Goal: Information Seeking & Learning: Learn about a topic

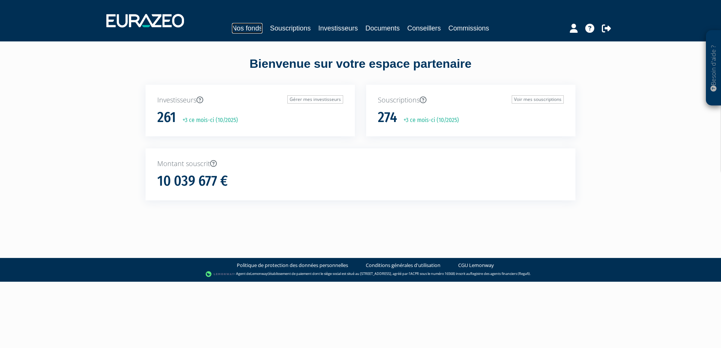
click at [253, 24] on link "Nos fonds" at bounding box center [247, 28] width 31 height 11
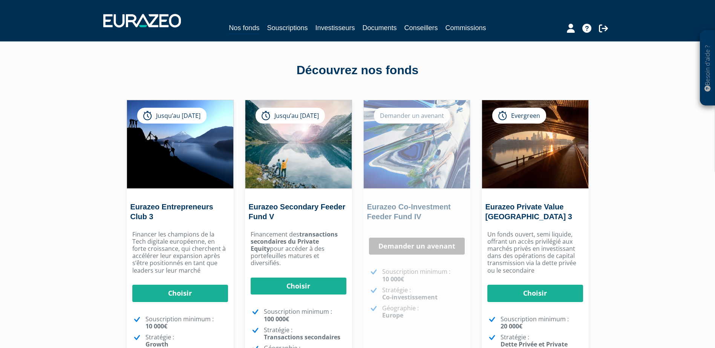
click at [430, 201] on div "Eurazeo Co-Investment Feeder Fund IV Demander un avenant Choisir" at bounding box center [416, 257] width 107 height 314
click at [424, 213] on link "Eurazeo Co-Investment Feeder Fund IV" at bounding box center [409, 212] width 84 height 18
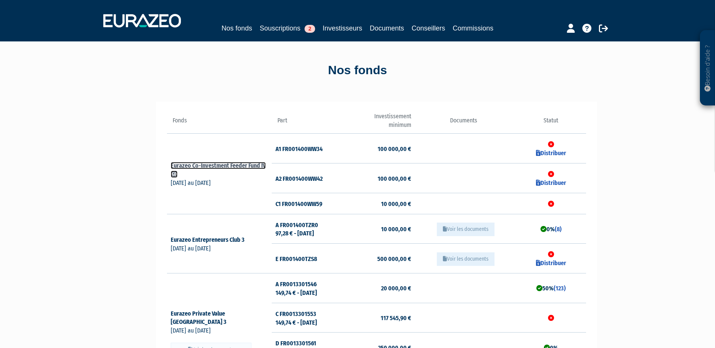
click at [227, 165] on link "Eurazeo Co-Investment Feeder Fund IV" at bounding box center [218, 170] width 95 height 16
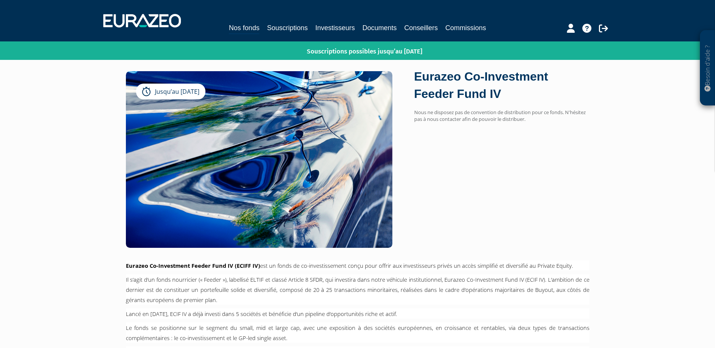
drag, startPoint x: 524, startPoint y: 99, endPoint x: 412, endPoint y: 77, distance: 114.5
click at [412, 77] on div "Jusqu’au [DATE] Eurazeo Co-Investment Feeder Fund IV Nous ne disposez pas de co…" at bounding box center [357, 159] width 475 height 176
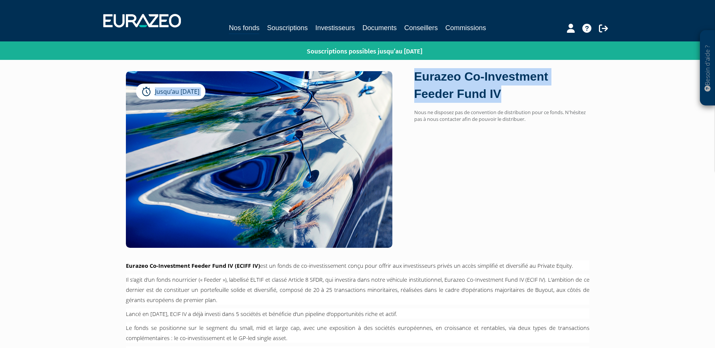
drag, startPoint x: 412, startPoint y: 77, endPoint x: 418, endPoint y: 78, distance: 6.2
click at [417, 78] on div "Eurazeo Co-Investment Feeder Fund IV" at bounding box center [501, 85] width 175 height 34
drag, startPoint x: 414, startPoint y: 78, endPoint x: 515, endPoint y: 96, distance: 102.2
click at [515, 96] on div "Eurazeo Co-Investment Feeder Fund IV" at bounding box center [501, 85] width 175 height 34
copy div "Eurazeo Co-Investment Feeder Fund IV"
